Goal: Check status

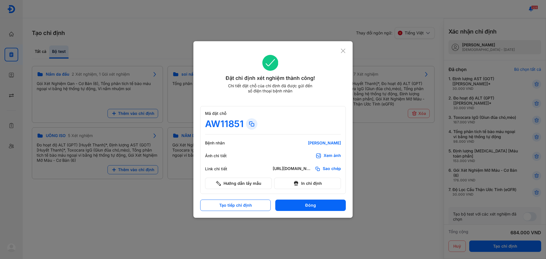
click at [342, 51] on icon at bounding box center [342, 51] width 5 height 6
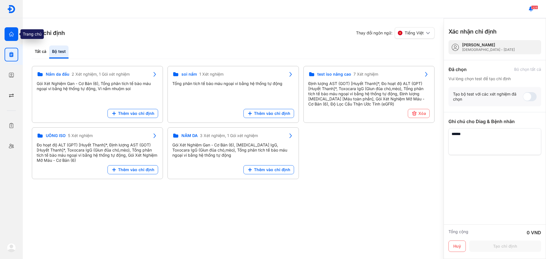
click at [10, 31] on div at bounding box center [12, 34] width 14 height 14
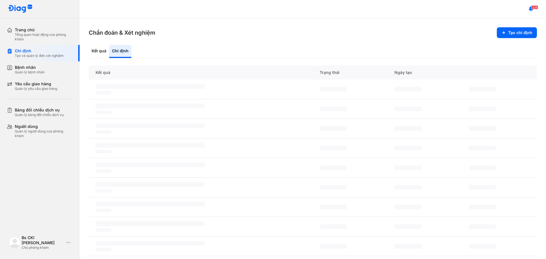
click at [345, 109] on div "‌" at bounding box center [350, 109] width 75 height 20
click at [109, 49] on div "Kết quả" at bounding box center [120, 51] width 22 height 13
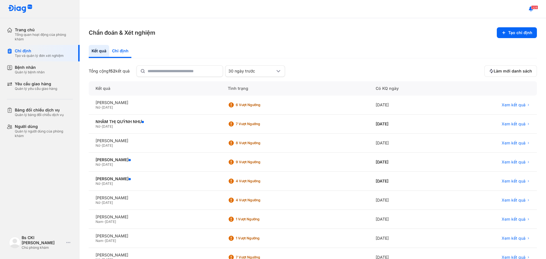
click at [124, 51] on div "Chỉ định" at bounding box center [120, 51] width 22 height 13
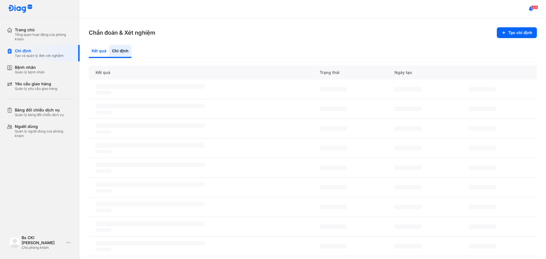
click at [109, 51] on div "Kết quả" at bounding box center [120, 51] width 22 height 13
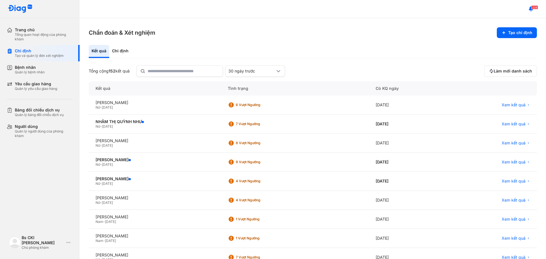
click at [149, 16] on div "328" at bounding box center [313, 9] width 466 height 18
